Goal: Task Accomplishment & Management: Complete application form

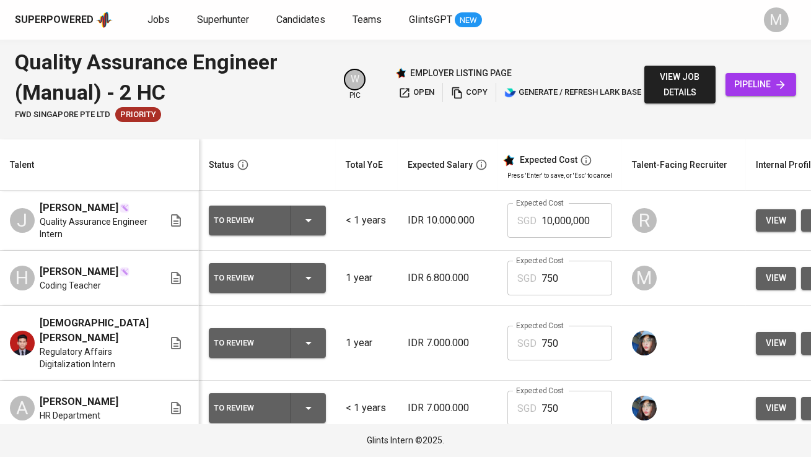
scroll to position [0, 249]
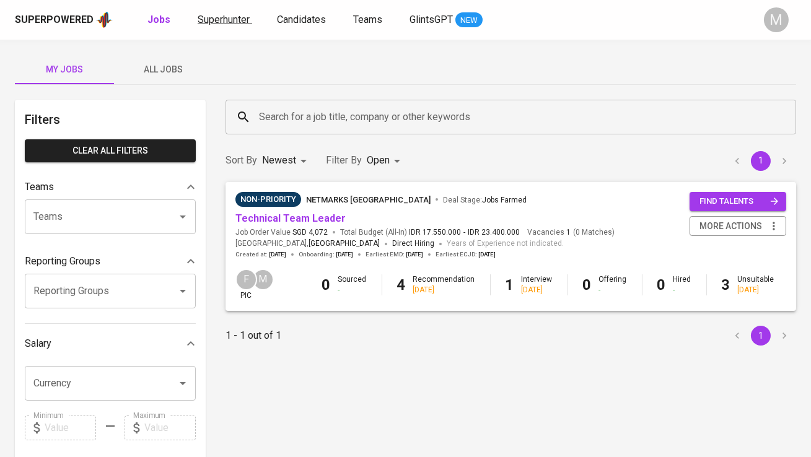
click at [198, 19] on span "Superhunter" at bounding box center [224, 20] width 52 height 12
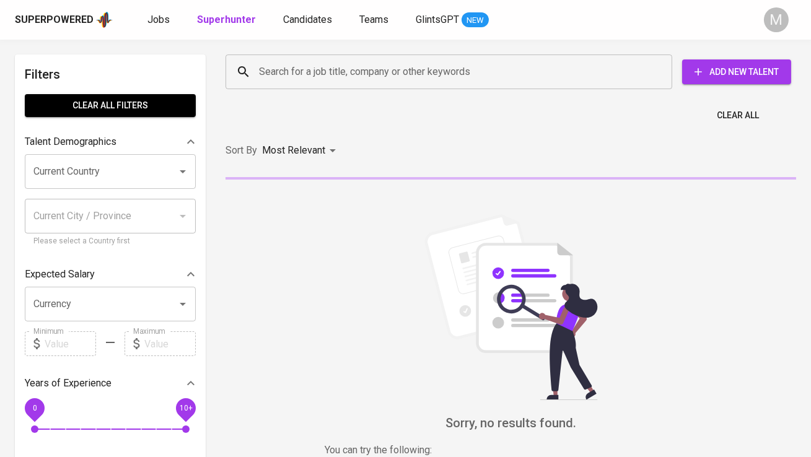
click at [286, 86] on div "Search for a job title, company or other keywords" at bounding box center [449, 72] width 447 height 35
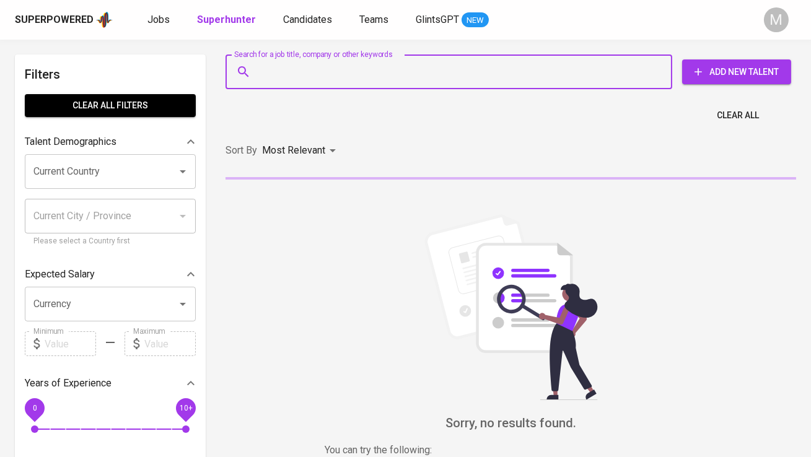
paste input "| [PERSON_NAME][EMAIL_ADDRESS][DOMAIN_NAME]"
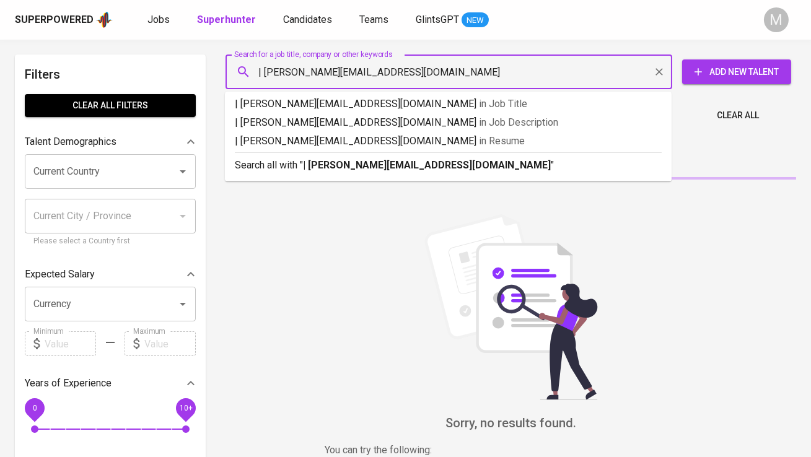
click at [263, 71] on input "| [PERSON_NAME][EMAIL_ADDRESS][DOMAIN_NAME]" at bounding box center [452, 72] width 392 height 24
type input "[PERSON_NAME][EMAIL_ADDRESS][DOMAIN_NAME]"
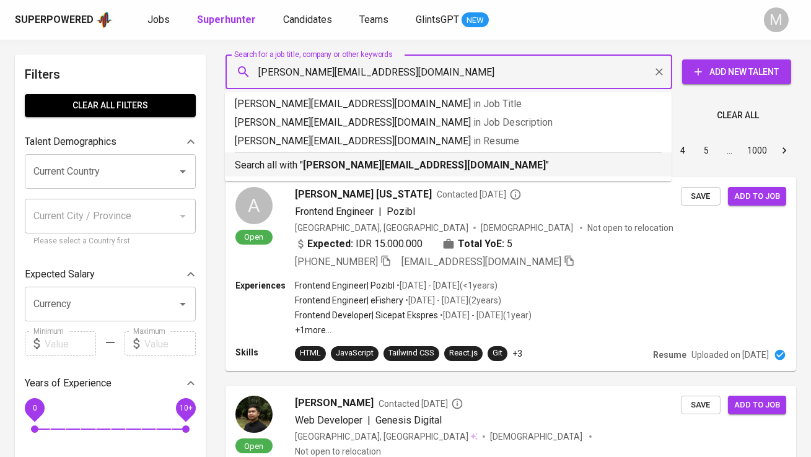
click at [280, 170] on p "Search all with " [PERSON_NAME][EMAIL_ADDRESS][DOMAIN_NAME] "" at bounding box center [448, 165] width 427 height 15
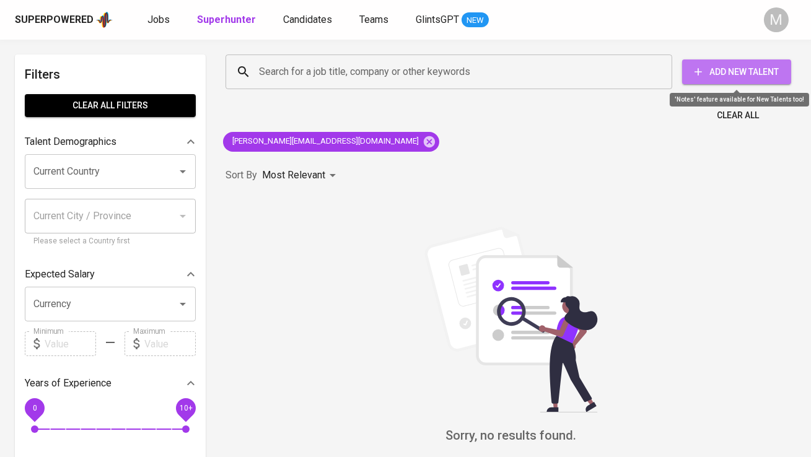
click at [732, 68] on span "Add New Talent" at bounding box center [736, 71] width 89 height 15
